Goal: Information Seeking & Learning: Understand process/instructions

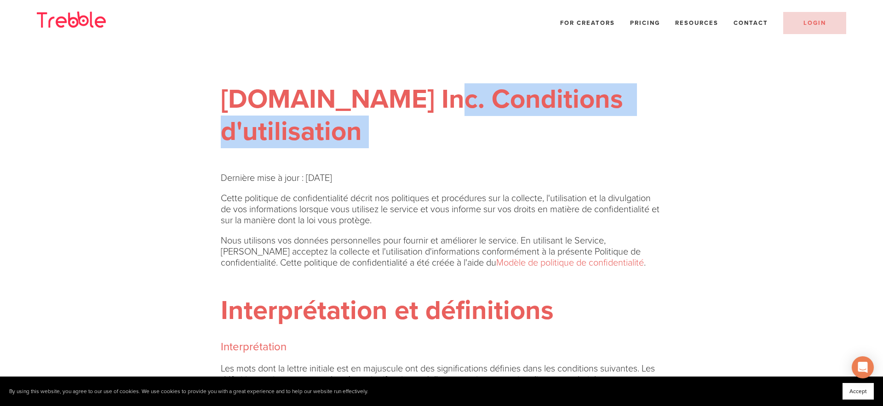
drag, startPoint x: 414, startPoint y: 99, endPoint x: 426, endPoint y: 126, distance: 29.4
click at [426, 126] on h1 "[DOMAIN_NAME] Inc. Conditions d'utilisation" at bounding box center [442, 116] width 442 height 64
copy h1 "Conditions d'utilisation"
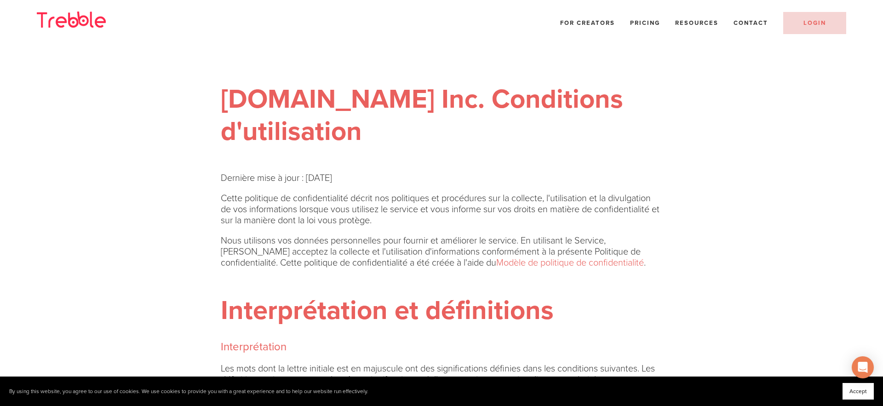
click at [463, 82] on div "Trebble.fm Inc. Conditions d'utilisation" at bounding box center [442, 97] width 442 height 102
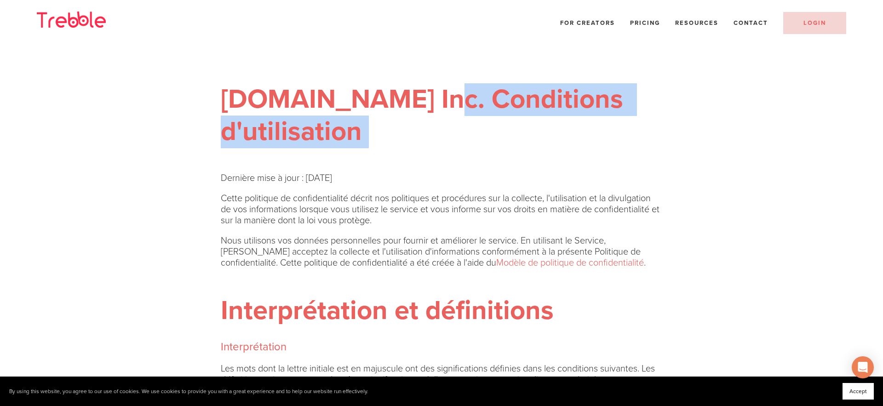
drag, startPoint x: 409, startPoint y: 99, endPoint x: 473, endPoint y: 111, distance: 64.5
click at [431, 133] on h1 "Trebble.fm Inc. Conditions d'utilisation" at bounding box center [442, 116] width 442 height 64
copy h1 "Conditions d'utilisation"
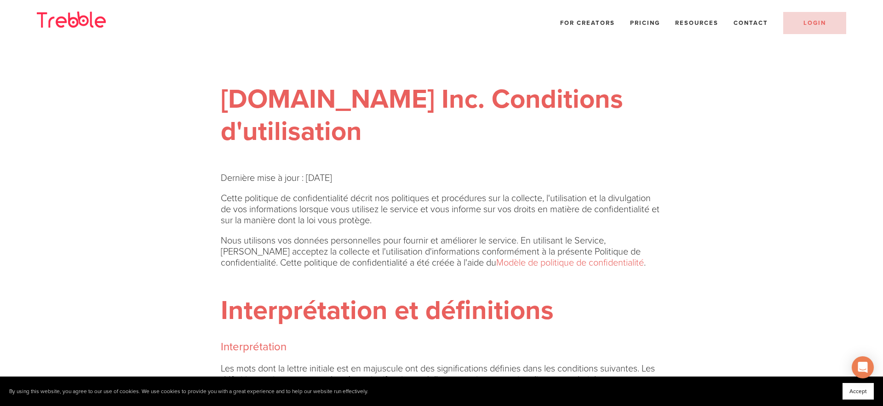
drag, startPoint x: 447, startPoint y: 57, endPoint x: 416, endPoint y: 70, distance: 33.0
click at [446, 57] on div "Trebble.fm Inc. Conditions d'utilisation" at bounding box center [442, 97] width 442 height 102
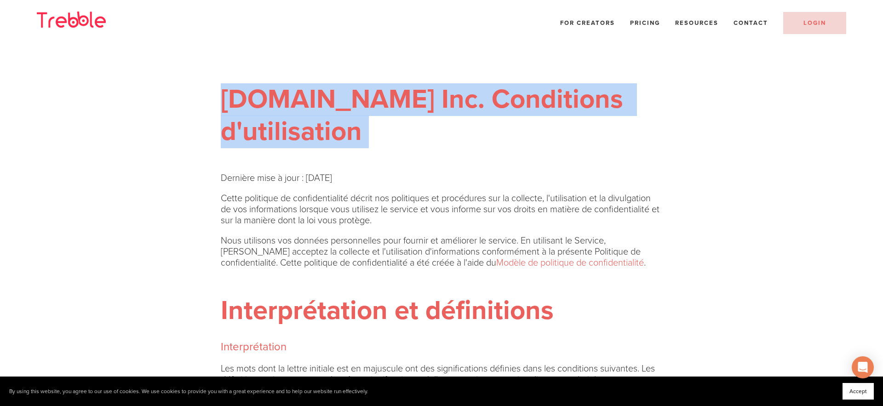
drag, startPoint x: 249, startPoint y: 105, endPoint x: 467, endPoint y: 110, distance: 218.2
click at [375, 150] on div "Trebble.fm Inc. Conditions d'utilisation" at bounding box center [441, 101] width 457 height 110
copy h1 "Trebble.fm Inc. Conditions d'utilisation"
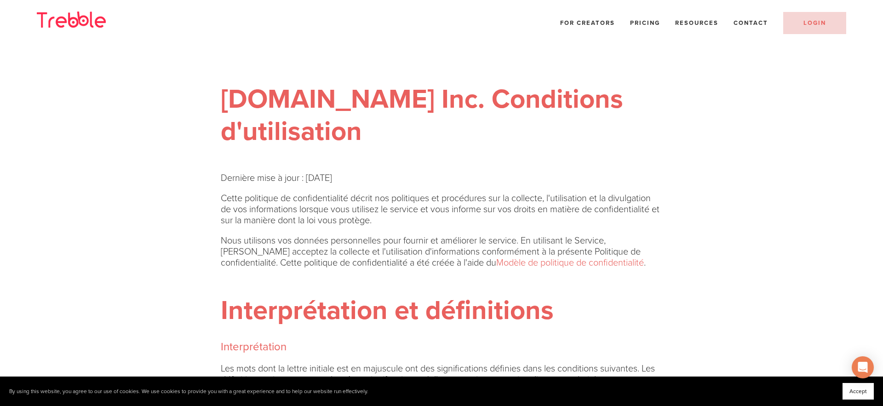
click at [332, 121] on strong "Trebble.fm Inc. Conditions d'utilisation" at bounding box center [425, 115] width 409 height 64
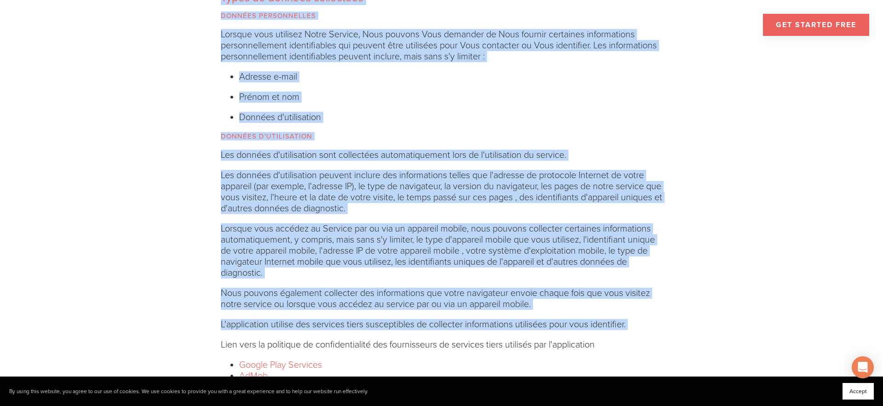
drag, startPoint x: 250, startPoint y: 140, endPoint x: 671, endPoint y: 335, distance: 463.6
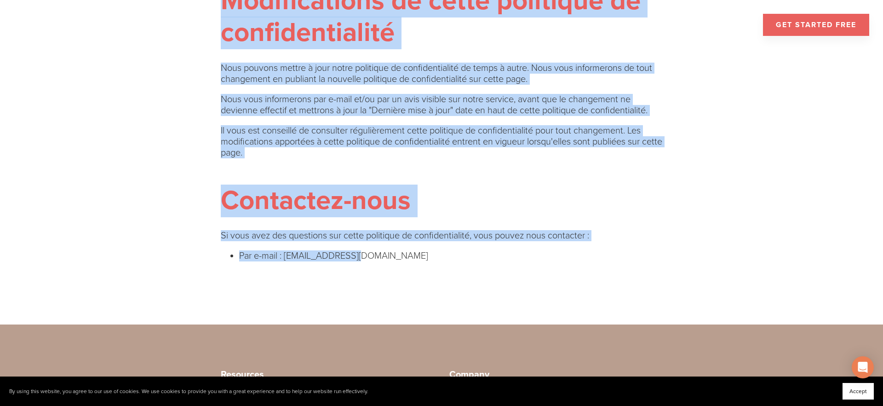
click at [375, 261] on li "Par e-mail : hello@trebble.fm" at bounding box center [450, 255] width 423 height 11
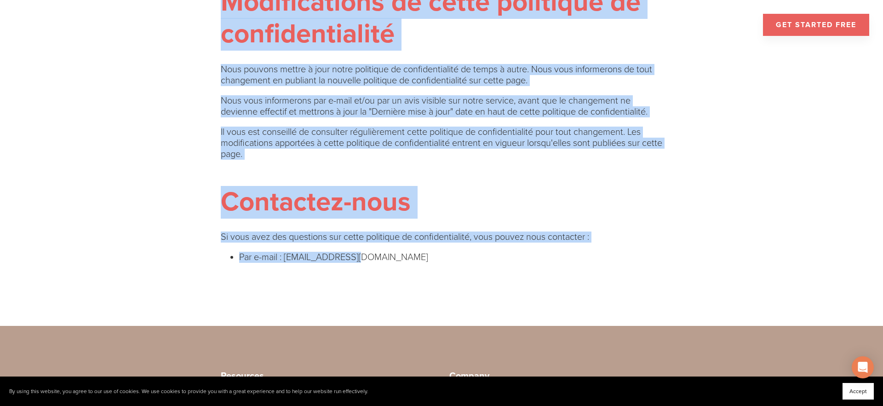
copy div "Trebble.fm Inc. Conditions d'utilisation Dernière mise à jour : 19 janvier 2022…"
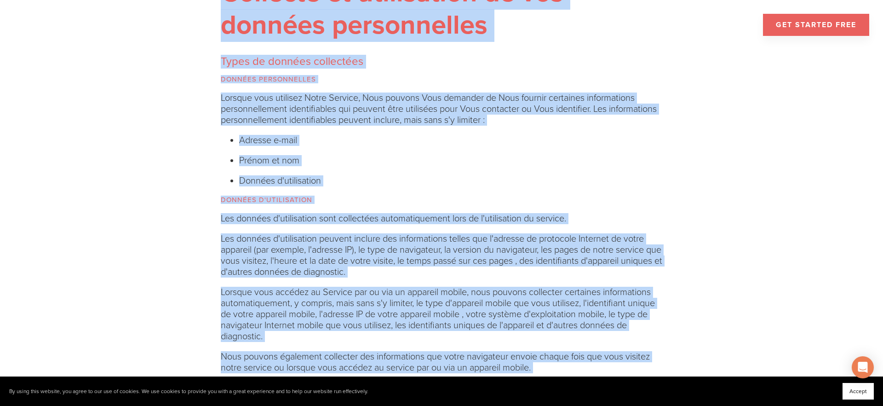
scroll to position [866, 0]
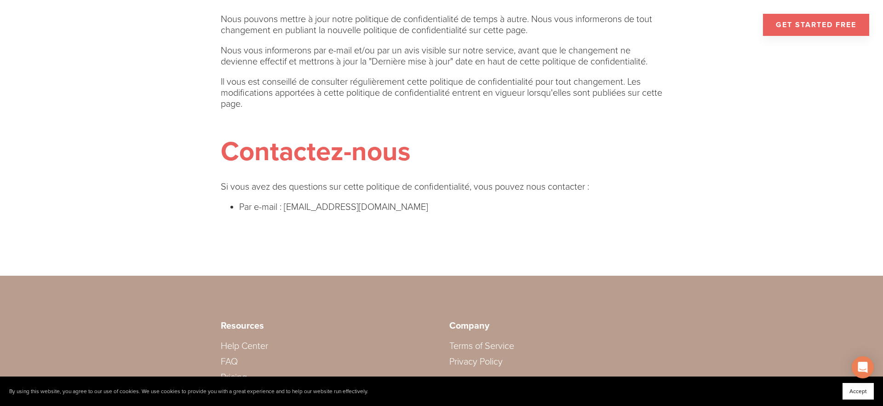
scroll to position [3406, 0]
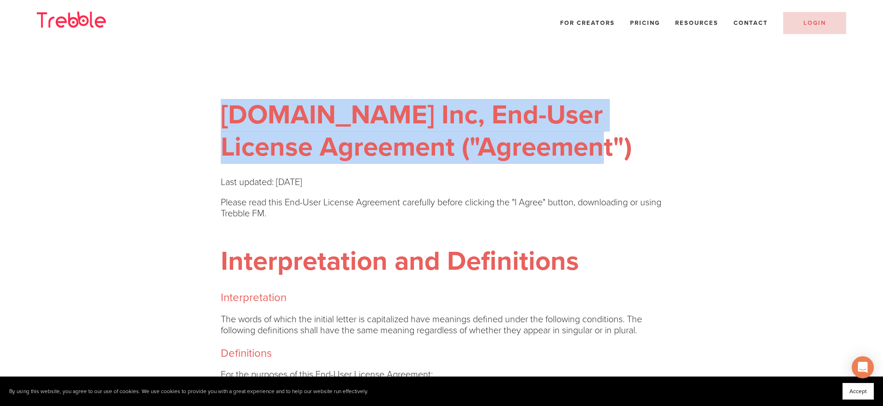
drag, startPoint x: 540, startPoint y: 151, endPoint x: 225, endPoint y: 127, distance: 316.6
click at [225, 127] on h1 "Trebble.fm Inc, End-User License Agreement ("Agreement")" at bounding box center [442, 131] width 442 height 64
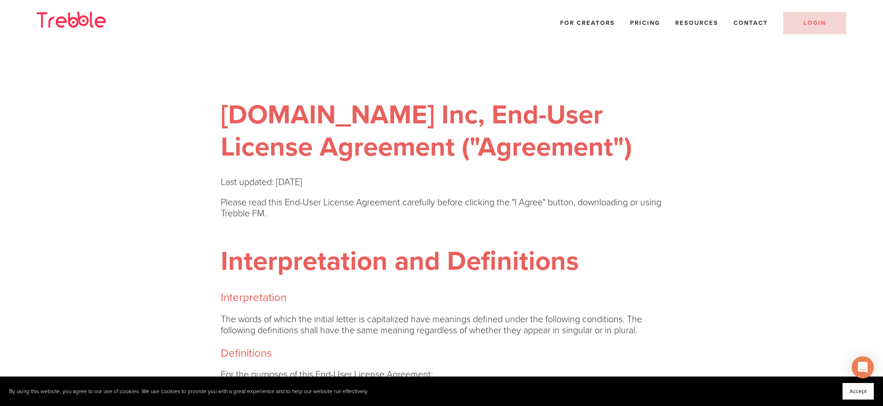
click at [238, 127] on h1 "Trebble.fm Inc, End-User License Agreement ("Agreement")" at bounding box center [442, 131] width 442 height 64
click at [221, 102] on h1 "Trebble.fm Inc, End-User License Agreement ("Agreement")" at bounding box center [442, 131] width 442 height 64
click at [402, 127] on h1 "Trebble.fm Inc, End-User License Agreement ("Agreement")" at bounding box center [442, 131] width 442 height 64
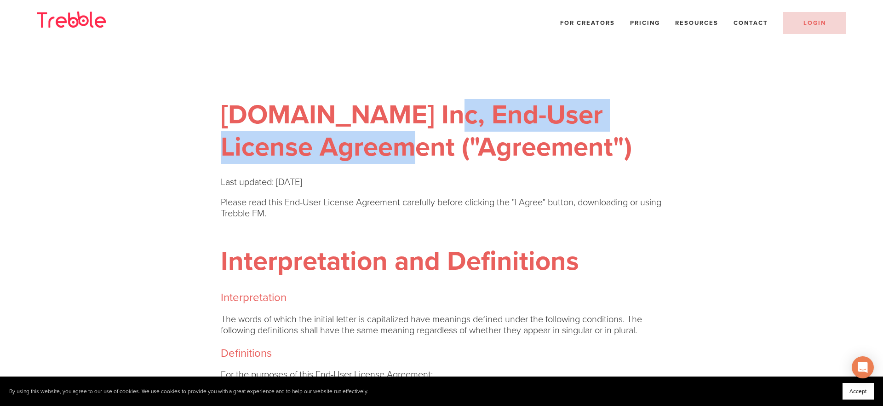
drag, startPoint x: 413, startPoint y: 115, endPoint x: 358, endPoint y: 148, distance: 64.3
click at [358, 150] on h1 "Trebble.fm Inc, End-User License Agreement ("Agreement")" at bounding box center [442, 131] width 442 height 64
copy h1 "End-User License Agreement"
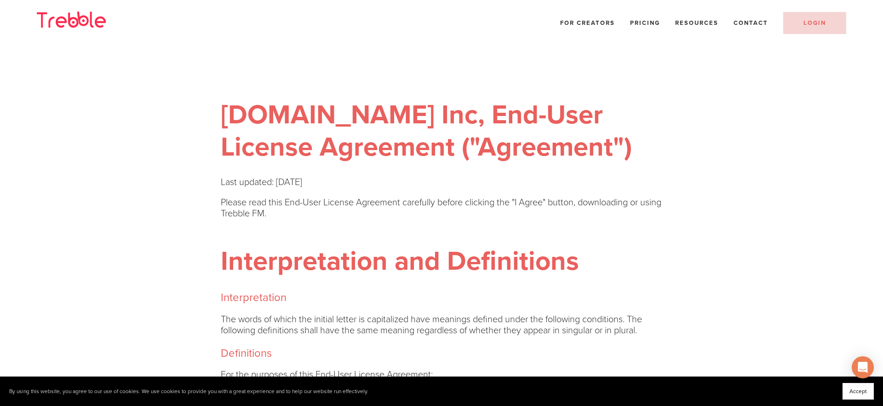
click at [571, 125] on h1 "Trebble.fm Inc, End-User License Agreement ("Agreement")" at bounding box center [442, 131] width 442 height 64
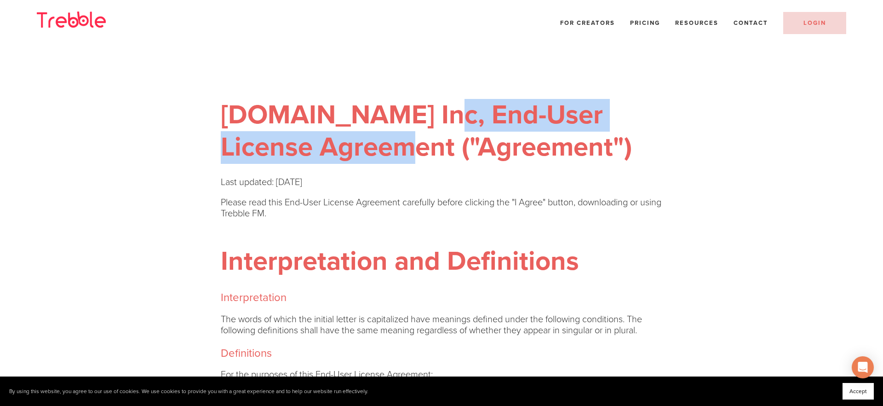
drag, startPoint x: 377, startPoint y: 143, endPoint x: 423, endPoint y: 106, distance: 58.6
click at [359, 152] on h1 "Trebble.fm Inc, End-User License Agreement ("Agreement")" at bounding box center [442, 131] width 442 height 64
copy h1 "End-User License Agreement"
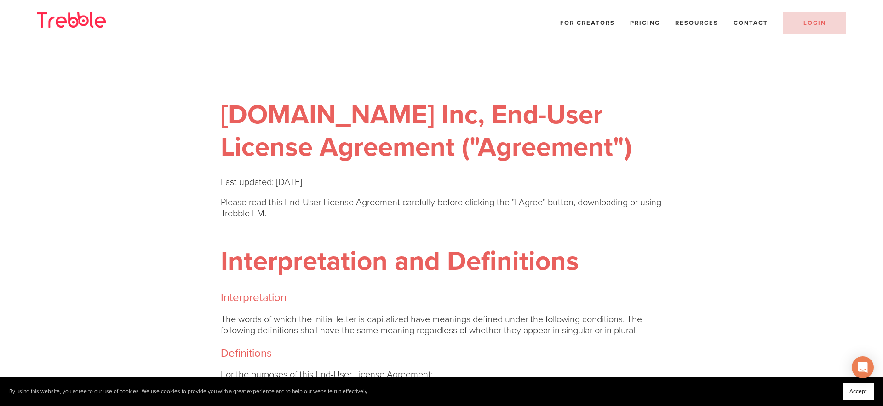
drag, startPoint x: 400, startPoint y: 141, endPoint x: 386, endPoint y: 137, distance: 14.7
click at [400, 141] on h1 "Trebble.fm Inc, End-User License Agreement ("Agreement")" at bounding box center [442, 131] width 442 height 64
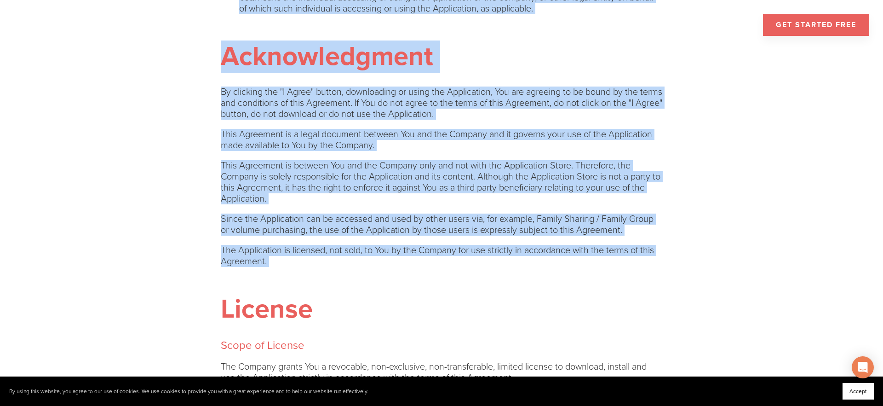
drag, startPoint x: 225, startPoint y: 110, endPoint x: 477, endPoint y: 298, distance: 314.3
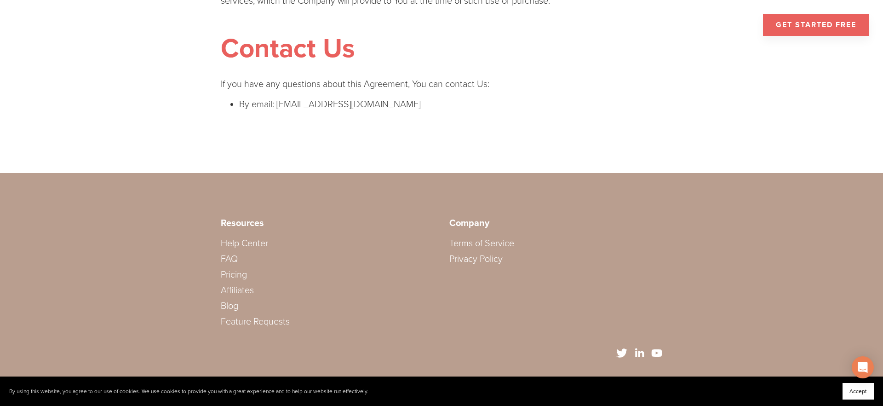
scroll to position [3185, 0]
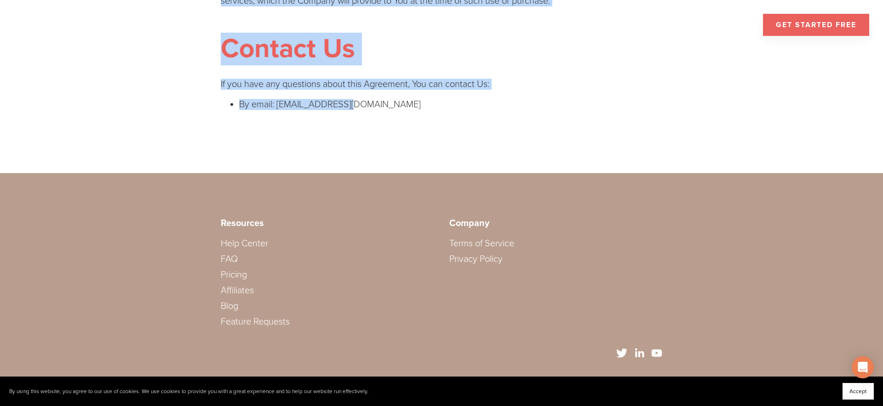
copy div "Trebble.fm Inc, End-User License Agreement ("Agreement") Last updated: January …"
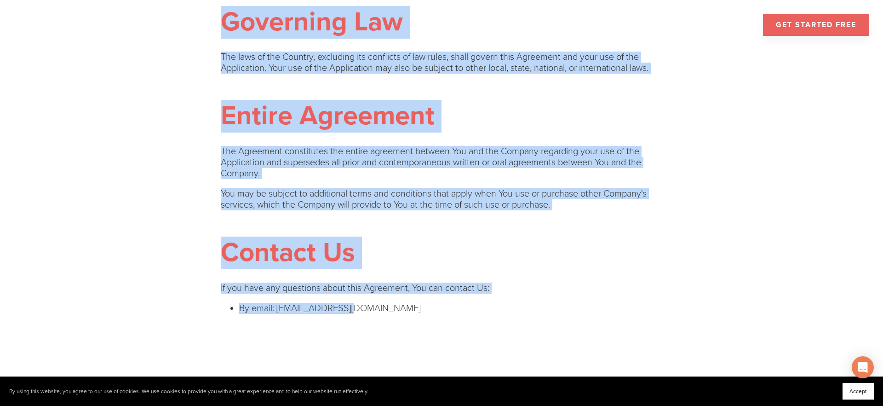
scroll to position [2650, 0]
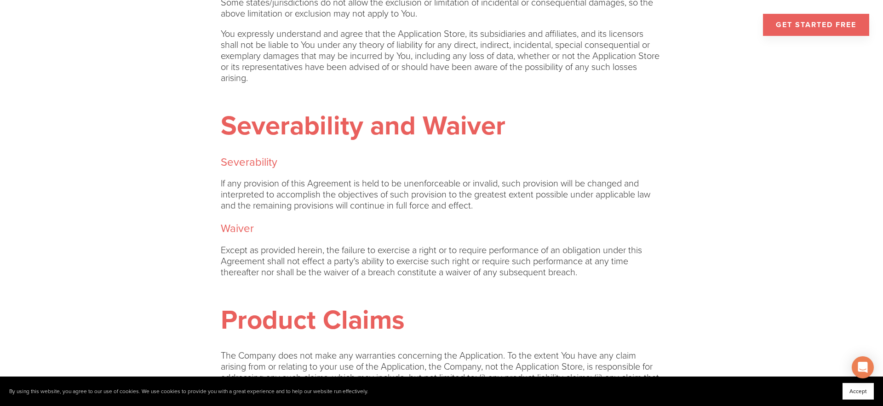
scroll to position [2282, 0]
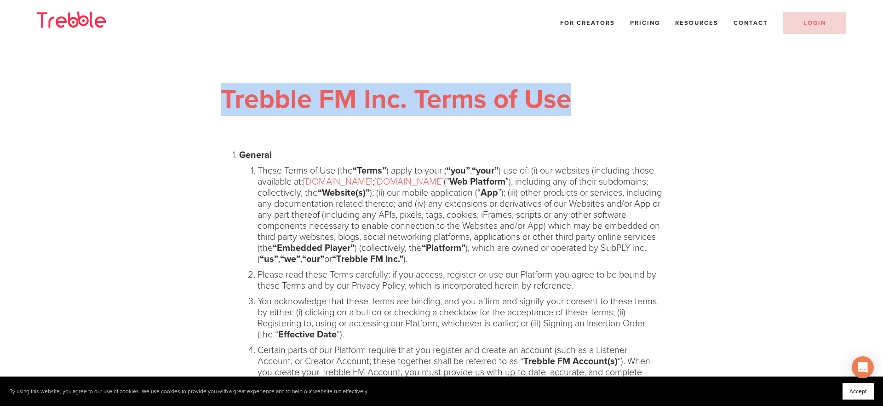
drag, startPoint x: 442, startPoint y: 90, endPoint x: 209, endPoint y: 86, distance: 233.3
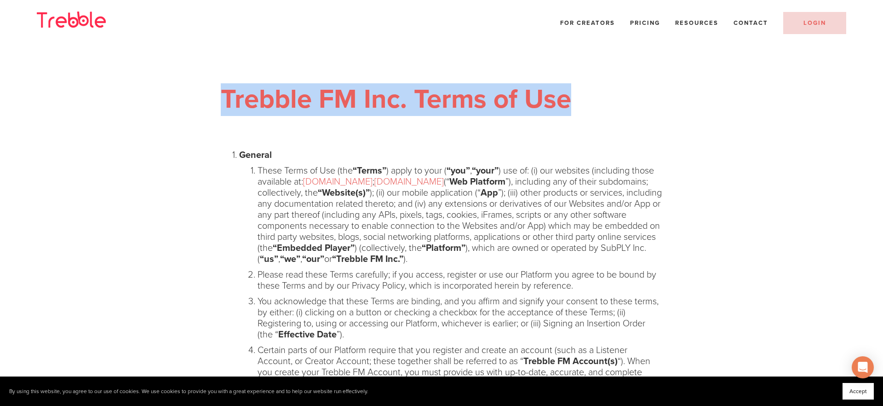
drag, startPoint x: 580, startPoint y: 94, endPoint x: 226, endPoint y: 87, distance: 353.9
click at [225, 90] on h1 "Trebble FM Inc. Terms of Use" at bounding box center [442, 100] width 442 height 32
copy strong "Trebble FM Inc. Terms of Use"
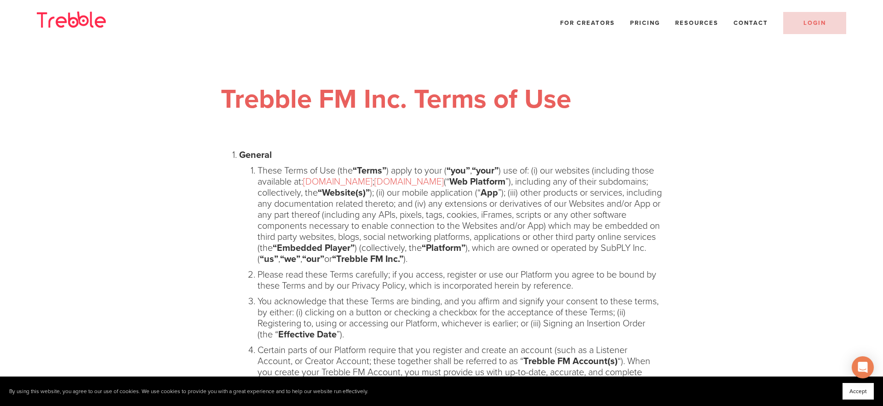
drag, startPoint x: 290, startPoint y: 157, endPoint x: 257, endPoint y: 158, distance: 33.6
click at [290, 157] on p "General" at bounding box center [450, 155] width 423 height 11
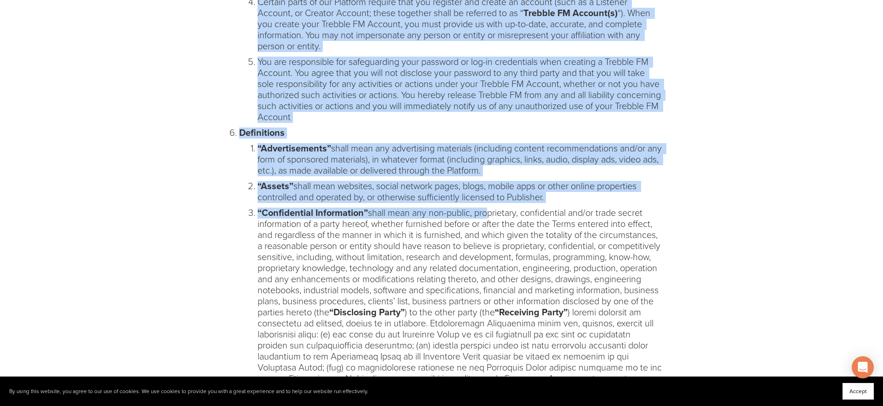
drag, startPoint x: 271, startPoint y: 212, endPoint x: 486, endPoint y: 218, distance: 214.5
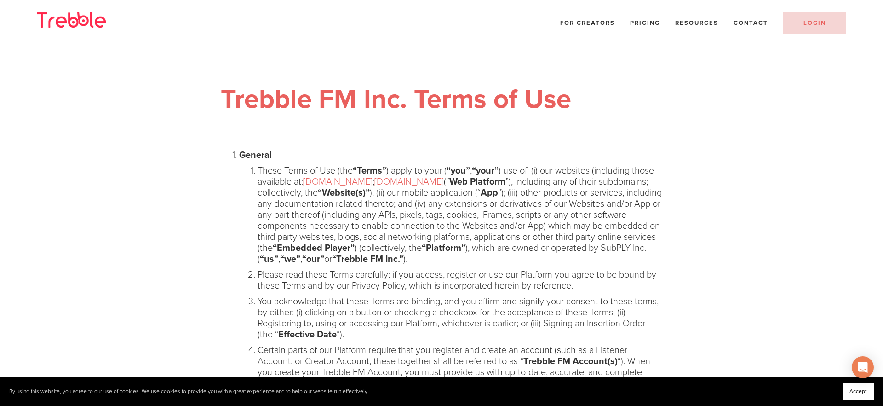
click at [303, 134] on p at bounding box center [442, 134] width 442 height 11
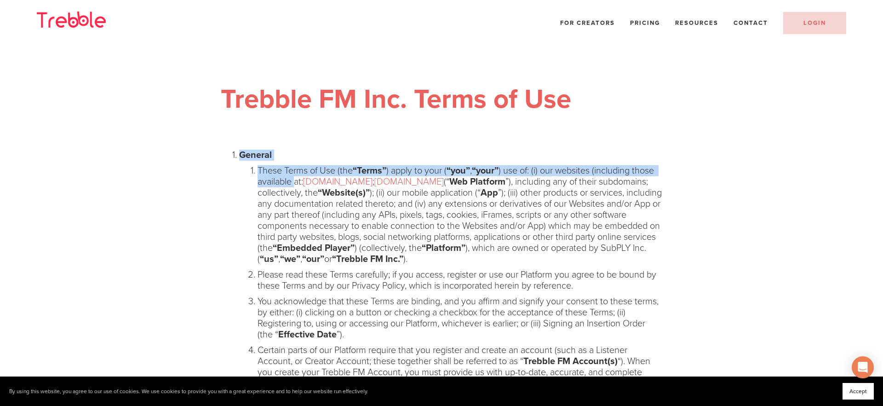
drag, startPoint x: 233, startPoint y: 155, endPoint x: 261, endPoint y: 169, distance: 31.7
click at [318, 187] on li "General These Terms of Use (the “Terms” ) apply to your ( “you” , “your” ) use …" at bounding box center [450, 310] width 423 height 321
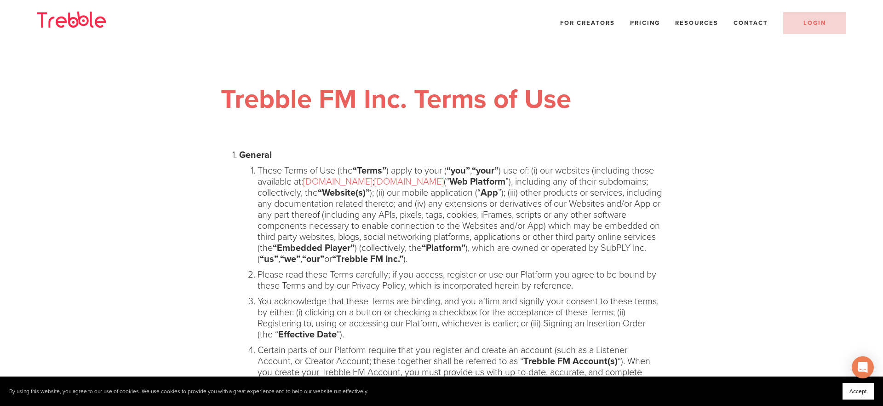
click at [251, 158] on strong "General" at bounding box center [255, 155] width 33 height 11
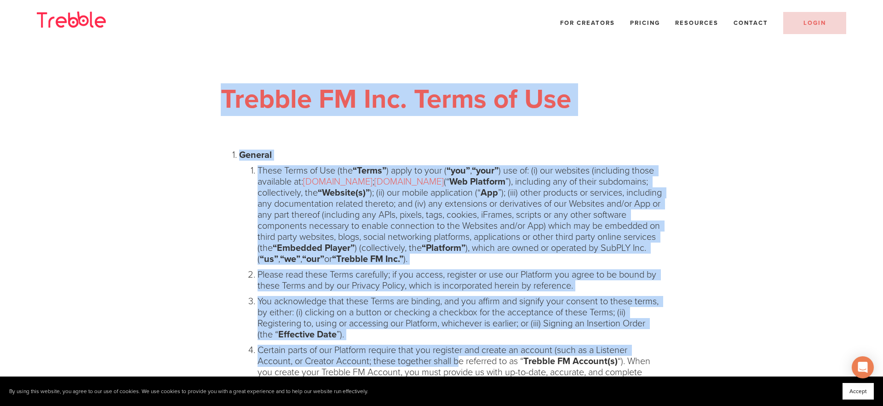
drag, startPoint x: 223, startPoint y: 95, endPoint x: 459, endPoint y: 356, distance: 351.8
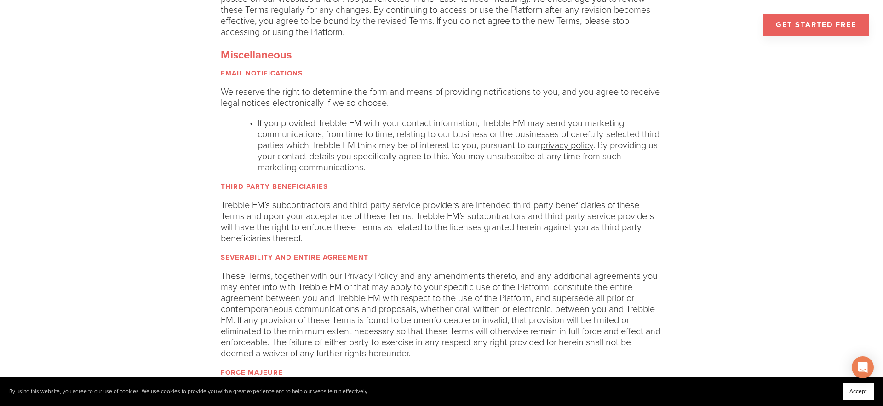
scroll to position [5205, 0]
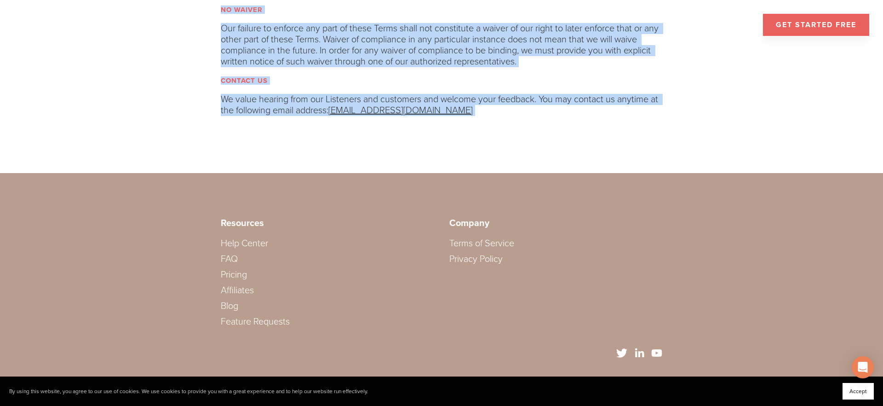
click at [438, 122] on p "We value hearing from our Listeners and customers and welcome your feedback. Yo…" at bounding box center [442, 110] width 442 height 33
copy div "Trebble FM Inc. Terms of Use General These Terms of Use (the “Terms” ) apply to…"
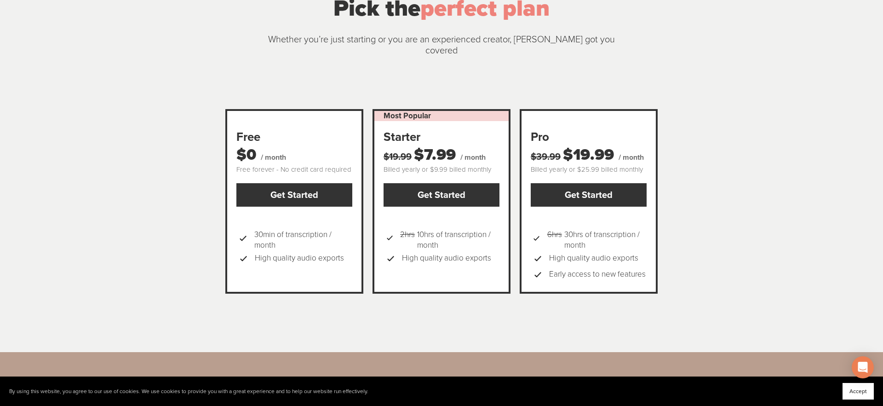
scroll to position [90, 0]
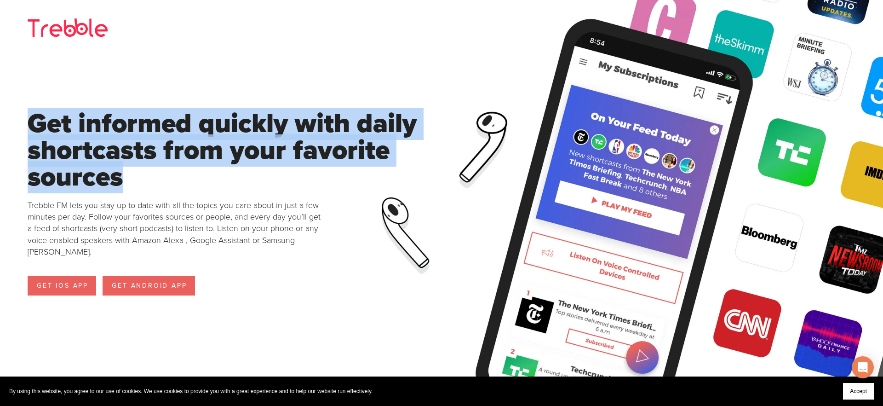
drag, startPoint x: 132, startPoint y: 176, endPoint x: 26, endPoint y: 137, distance: 113.1
click at [26, 137] on div "Get informed quickly with daily shortcasts from your favorite sources Trebble F…" at bounding box center [221, 203] width 442 height 406
copy div "Get informed quickly with daily shortcasts from your favorite sources"
click at [854, 393] on span "Accept" at bounding box center [858, 391] width 17 height 6
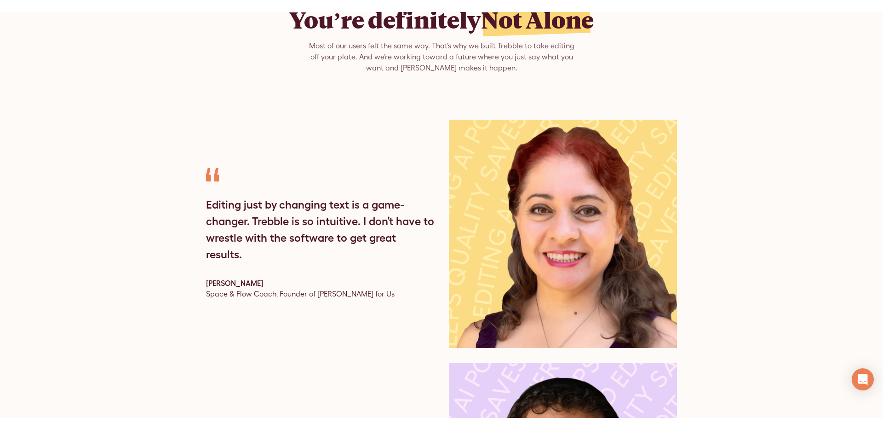
scroll to position [2674, 0]
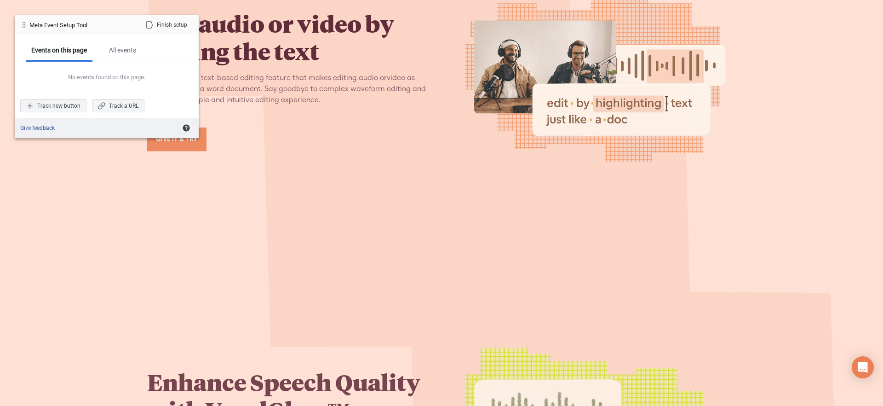
click at [198, 236] on div "Edit audio or video by editing the text Introducing our text-based editing feat…" at bounding box center [441, 79] width 589 height 350
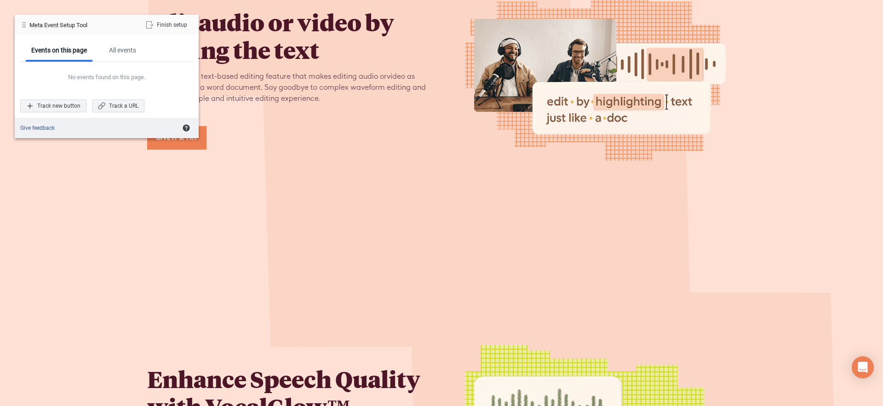
scroll to position [1169, 0]
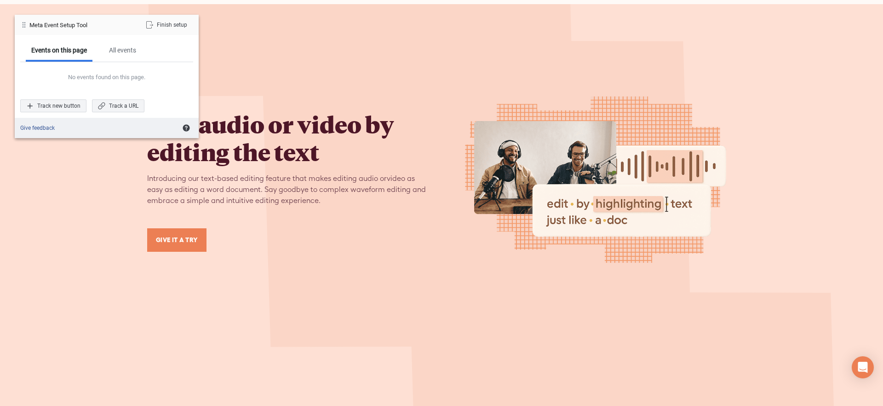
click at [187, 230] on link "GIVE IT A TRY" at bounding box center [176, 239] width 59 height 23
click at [75, 112] on div "Track new button" at bounding box center [53, 105] width 66 height 13
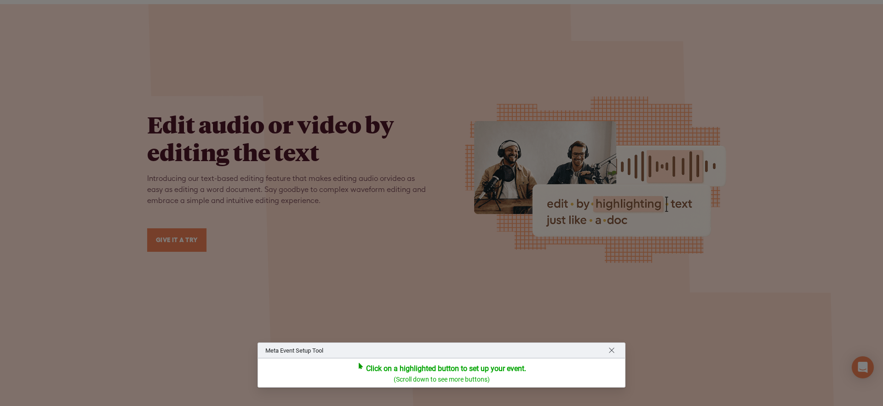
click at [173, 232] on div at bounding box center [441, 203] width 883 height 406
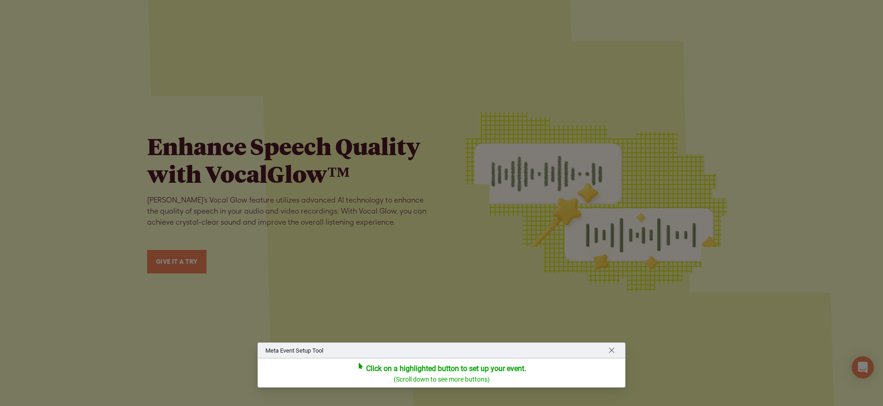
scroll to position [1580, 0]
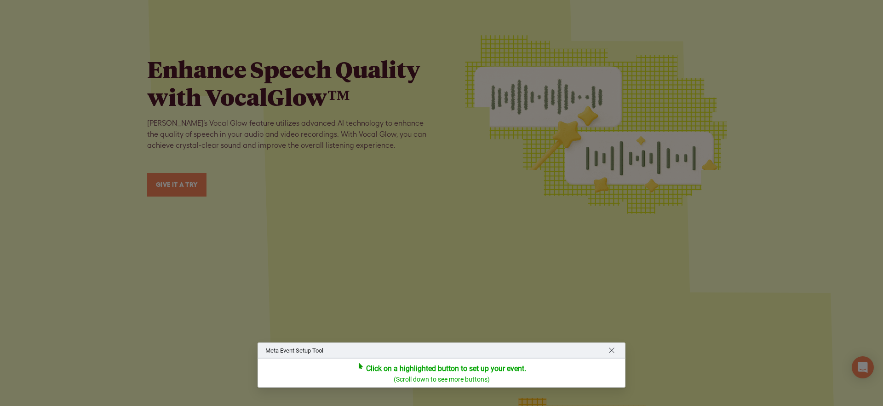
click at [181, 183] on div at bounding box center [441, 203] width 883 height 406
drag, startPoint x: 172, startPoint y: 185, endPoint x: 220, endPoint y: 221, distance: 59.9
click at [214, 215] on div at bounding box center [441, 203] width 883 height 406
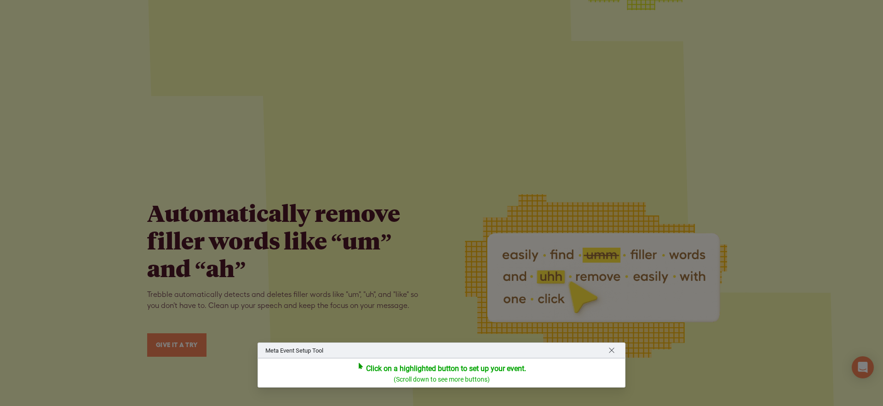
scroll to position [2048, 0]
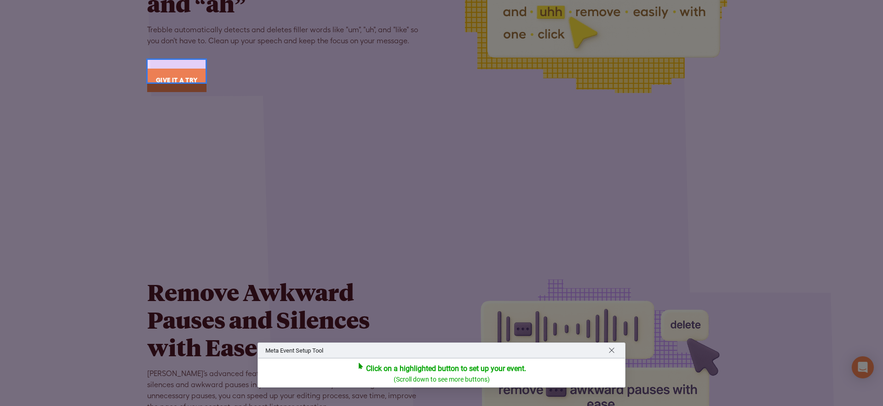
click at [196, 80] on div at bounding box center [176, 70] width 61 height 25
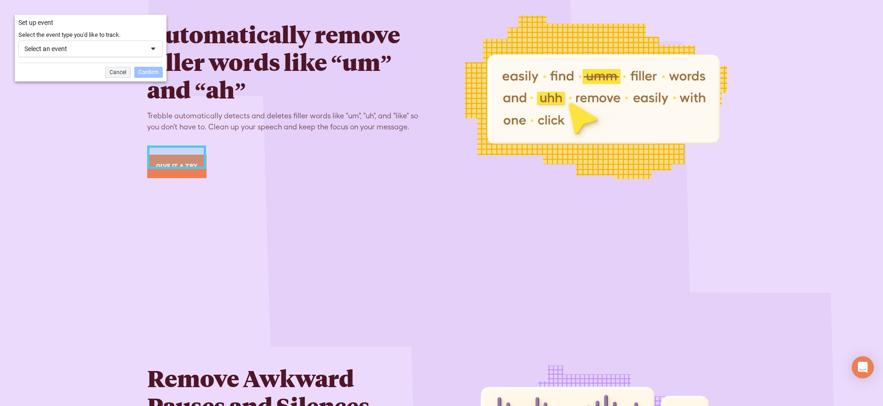
scroll to position [1917, 0]
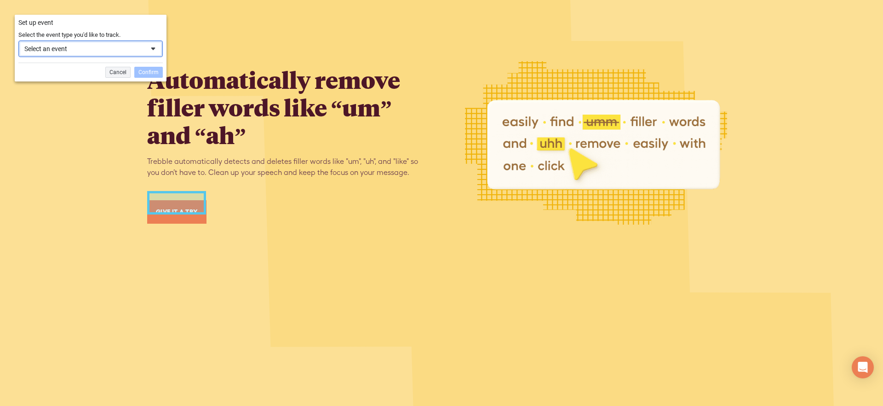
click at [151, 49] on span at bounding box center [153, 48] width 7 height 7
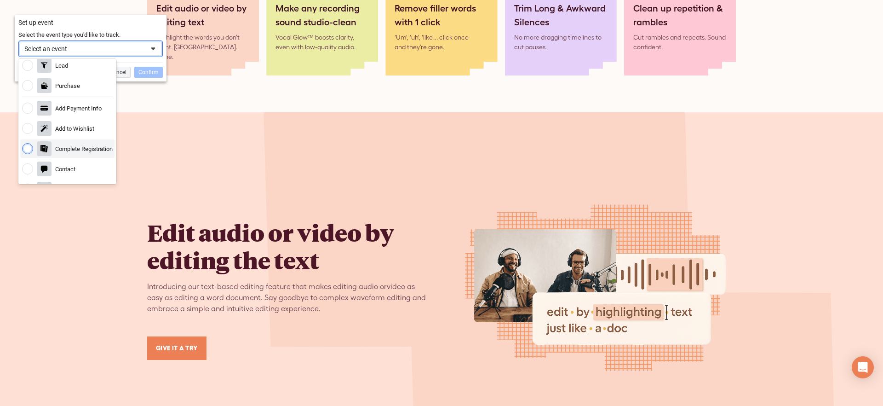
scroll to position [0, 0]
click at [68, 100] on ul "Add to Cart Initiate Checkout Lead Purchase Add Payment Info Add to Wishlist Co…" at bounding box center [67, 233] width 98 height 345
click at [35, 109] on div "Lead" at bounding box center [67, 110] width 94 height 18
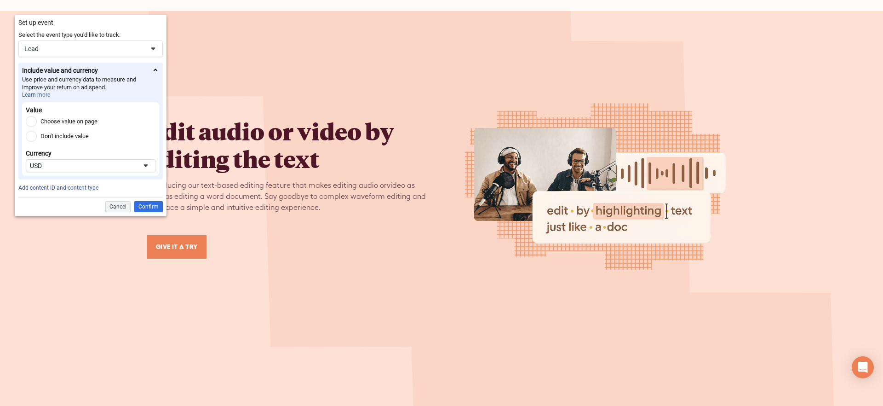
scroll to position [1162, 0]
click at [46, 56] on div "Lead" at bounding box center [90, 48] width 144 height 17
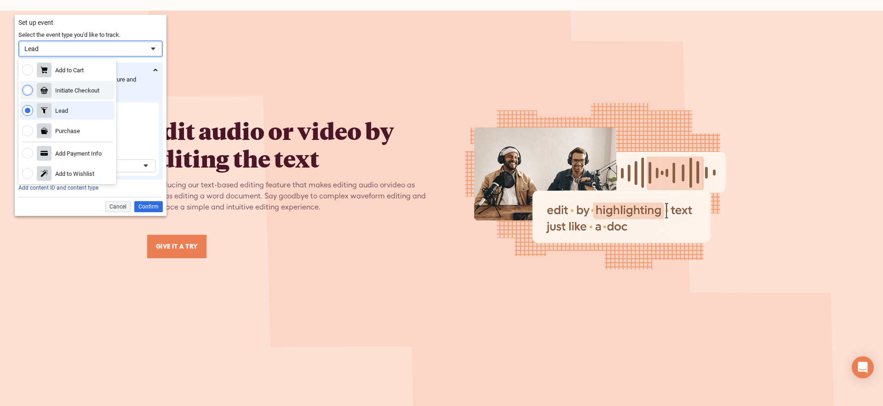
click at [137, 96] on div "Include value and currency Use price and currency data to measure and improve y…" at bounding box center [90, 121] width 144 height 117
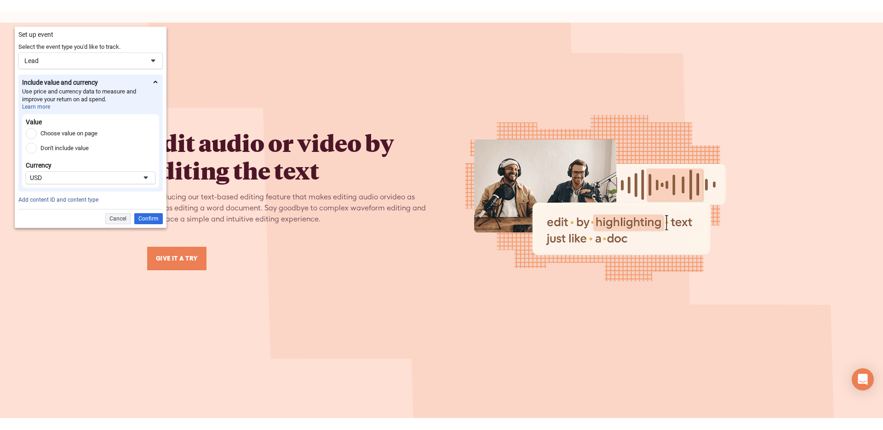
scroll to position [1160, 0]
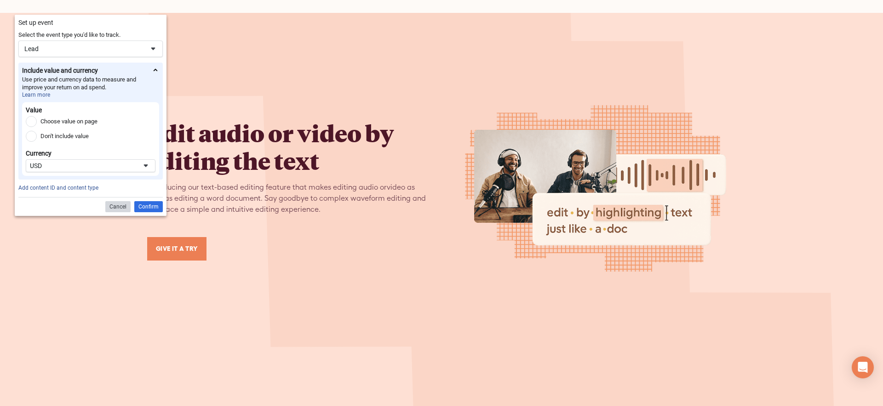
click at [119, 204] on div "Cancel" at bounding box center [117, 206] width 25 height 11
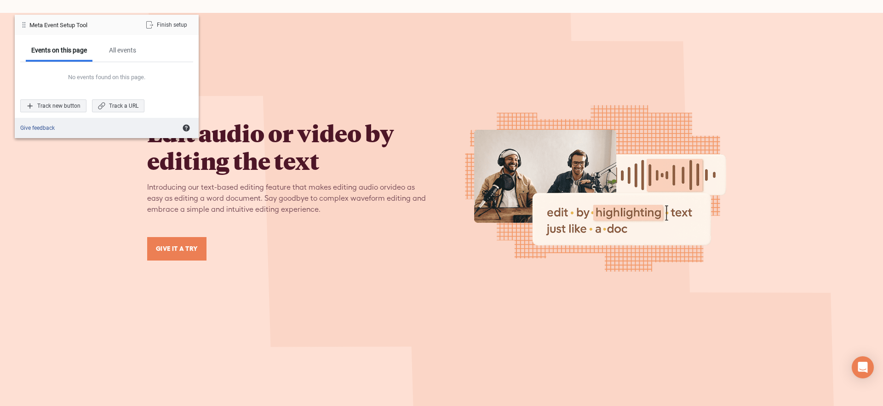
click at [219, 48] on div "Edit audio or video by editing the text Introducing our text-based editing feat…" at bounding box center [441, 188] width 589 height 350
click at [176, 25] on div "Finish setup" at bounding box center [166, 24] width 53 height 13
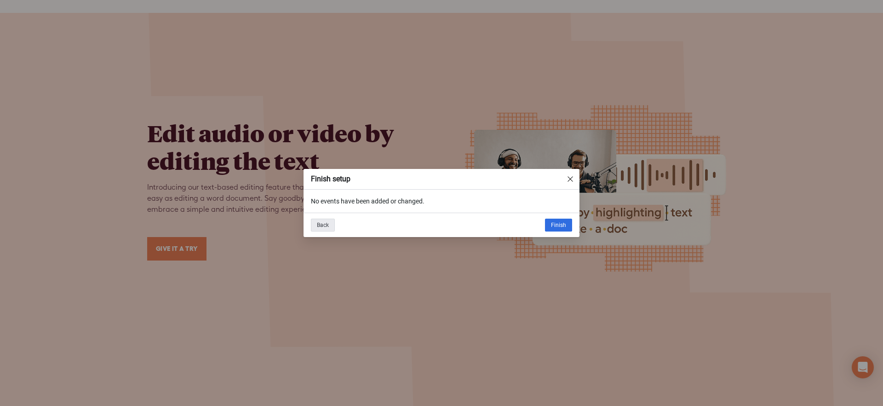
click at [322, 226] on div "Back" at bounding box center [323, 225] width 24 height 13
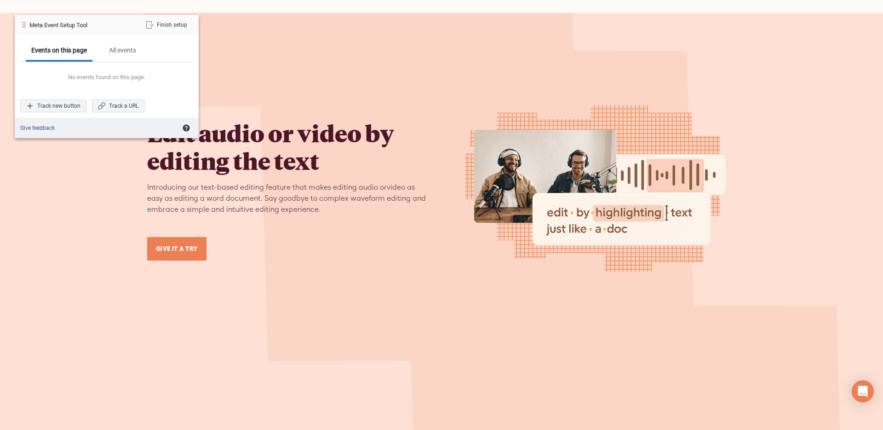
click at [729, 48] on div "Edit audio or video by editing the text Introducing our text-based editing feat…" at bounding box center [441, 188] width 589 height 350
click at [546, 119] on img at bounding box center [596, 188] width 262 height 166
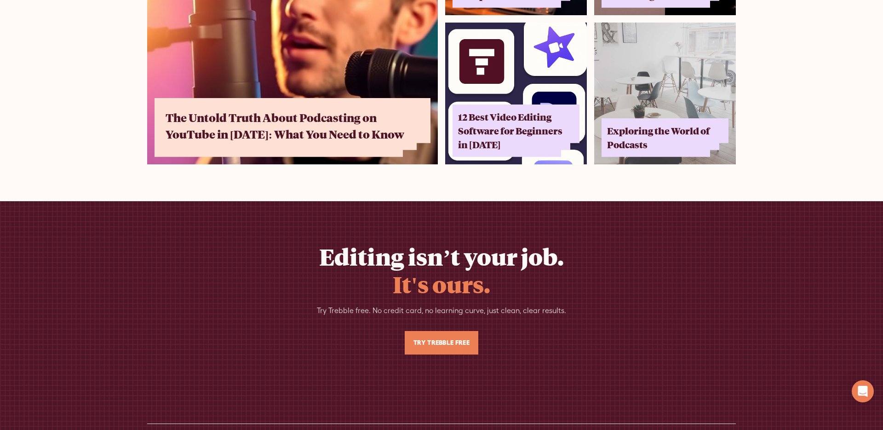
scroll to position [6097, 0]
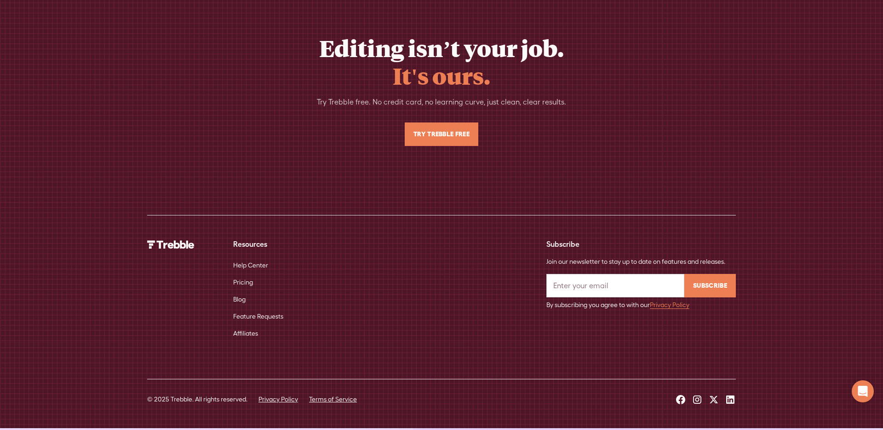
click at [444, 122] on link "Try Trebble Free" at bounding box center [442, 133] width 74 height 23
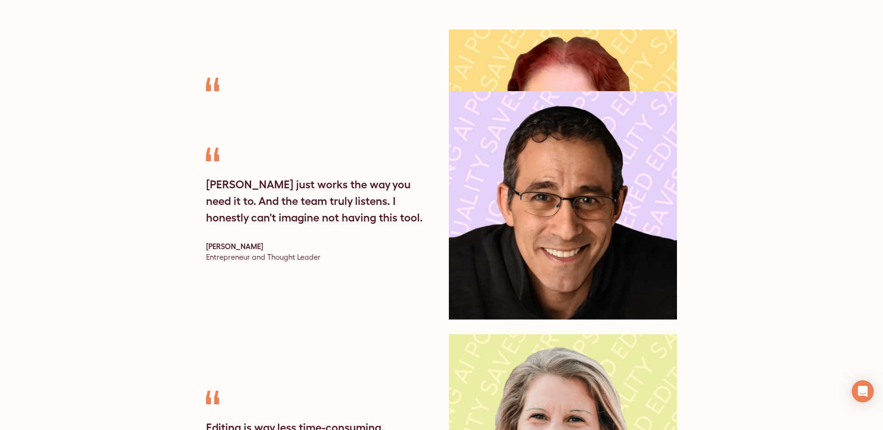
scroll to position [2921, 0]
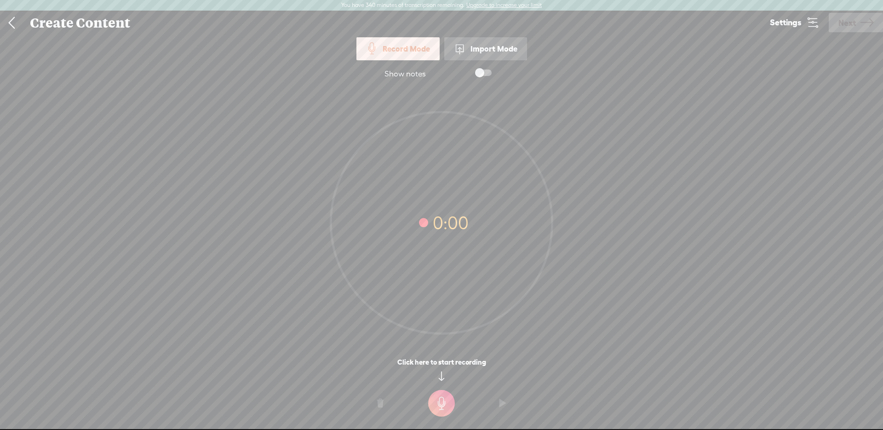
click at [14, 25] on link at bounding box center [11, 23] width 23 height 24
click at [16, 25] on link at bounding box center [11, 23] width 23 height 24
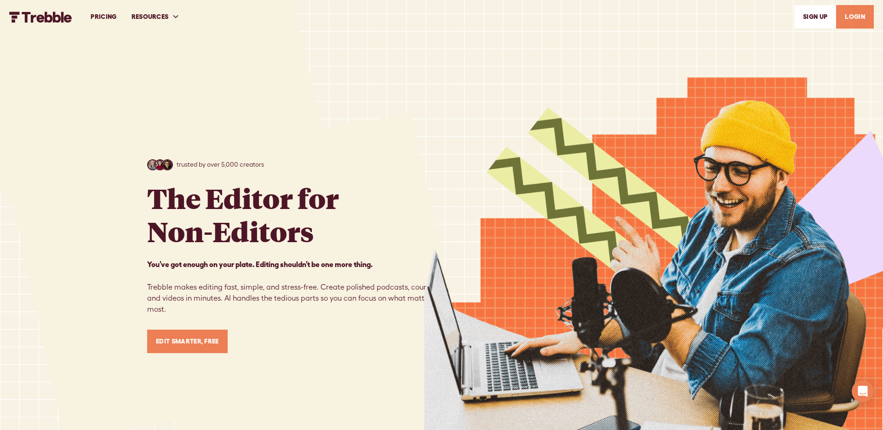
click at [196, 342] on link "Edit Smarter, Free" at bounding box center [187, 340] width 81 height 23
